Goal: Task Accomplishment & Management: Manage account settings

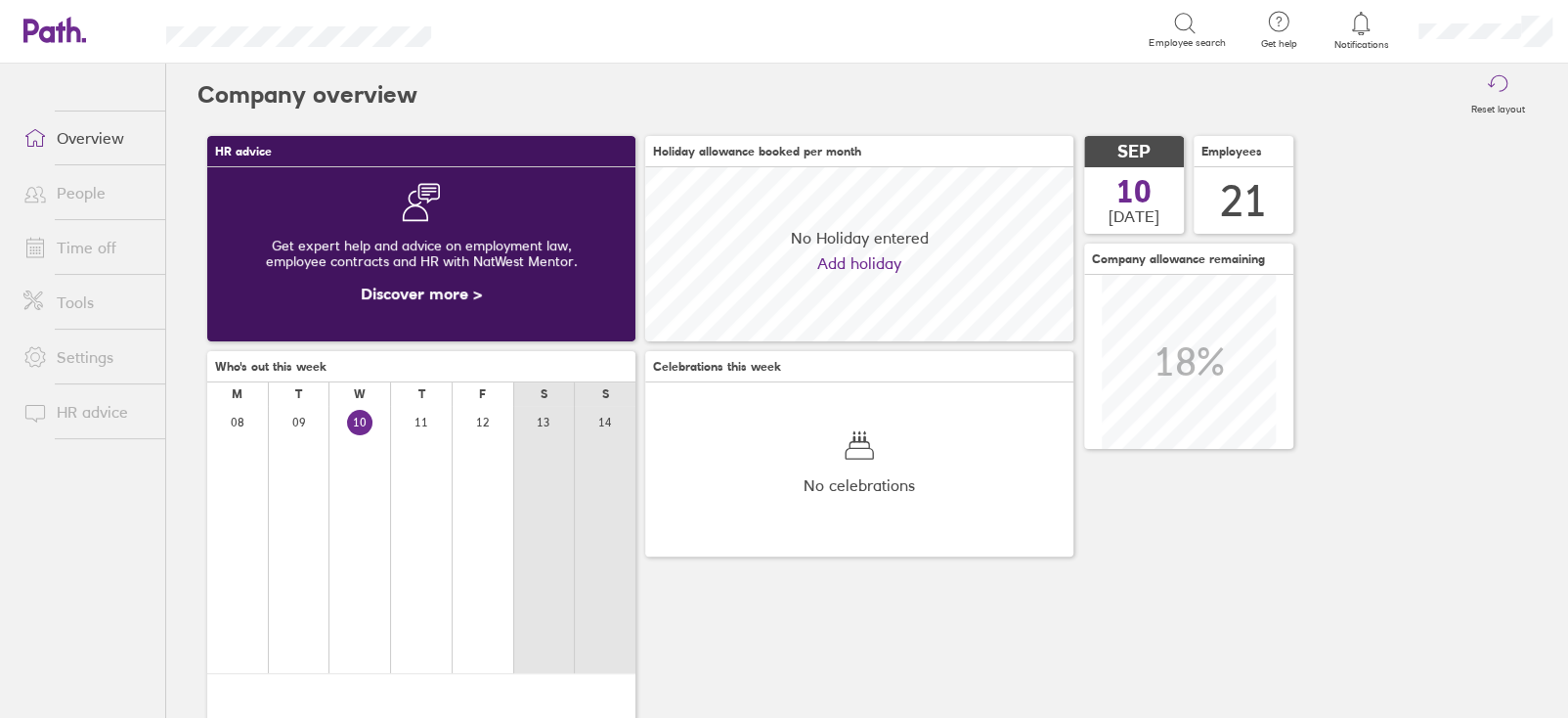
scroll to position [173, 428]
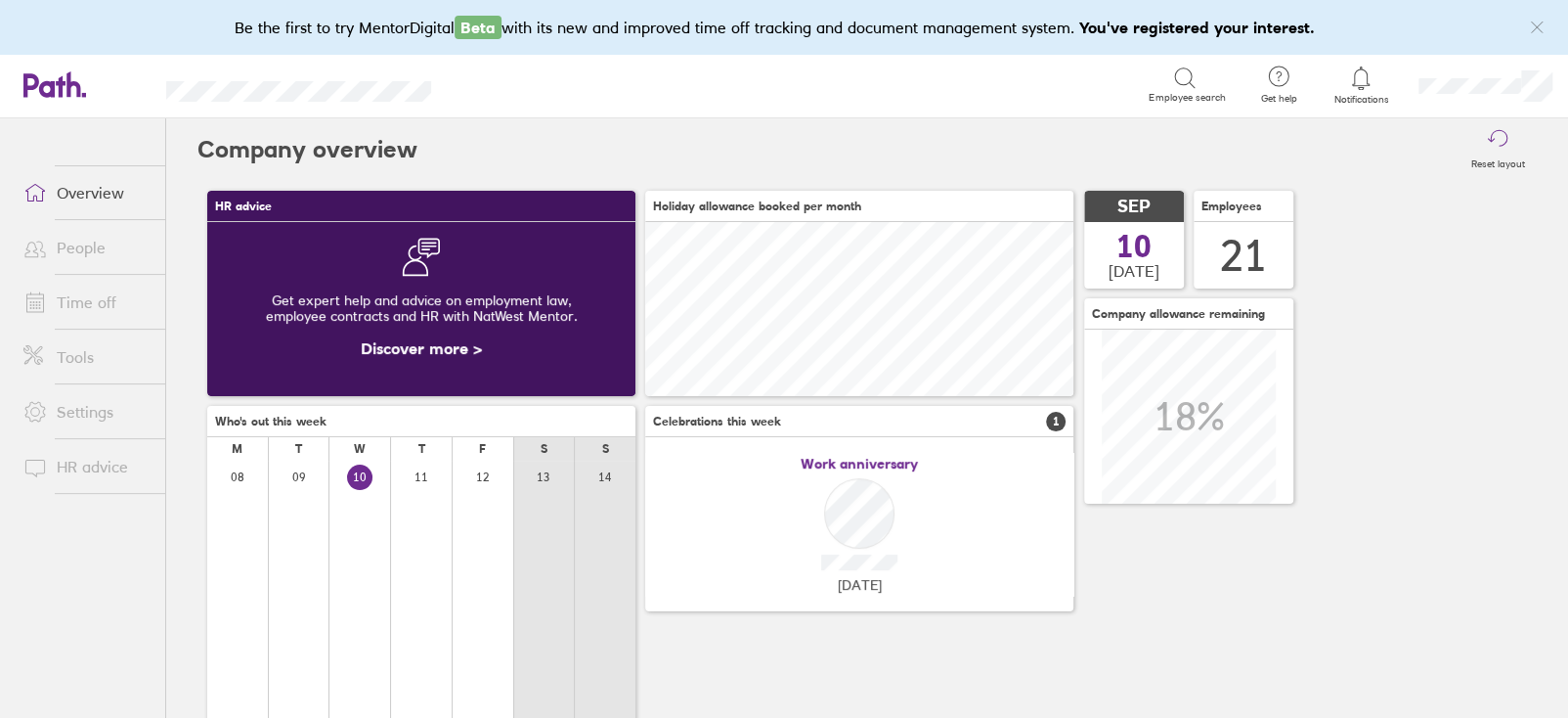
click at [75, 315] on link "Time off" at bounding box center [86, 302] width 157 height 39
